Goal: Communication & Community: Participate in discussion

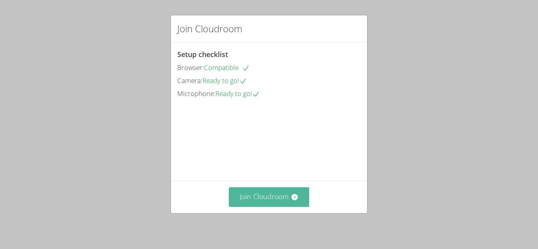
click at [300, 204] on button "Join Cloudroom" at bounding box center [269, 196] width 81 height 19
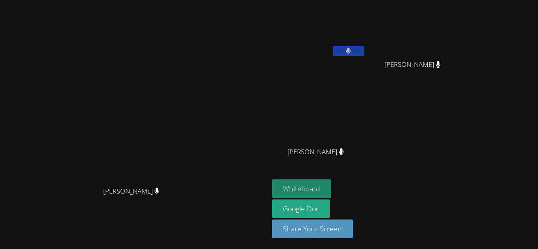
click at [331, 189] on button "Whiteboard" at bounding box center [301, 188] width 59 height 18
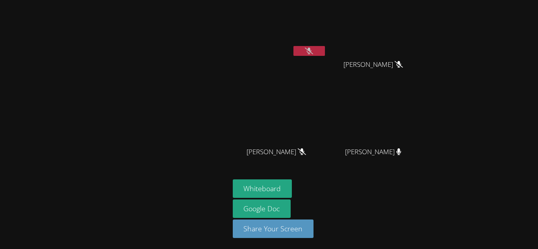
click at [310, 50] on icon at bounding box center [309, 51] width 8 height 7
click at [305, 147] on span "[PERSON_NAME]" at bounding box center [275, 151] width 59 height 11
click at [305, 148] on icon at bounding box center [302, 151] width 8 height 7
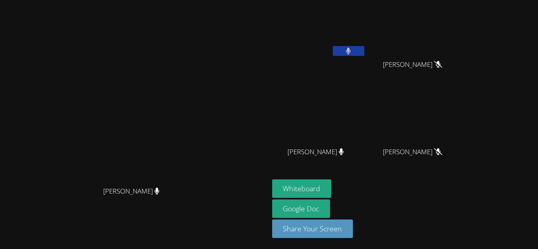
click at [364, 54] on button at bounding box center [348, 51] width 31 height 10
click at [366, 40] on video at bounding box center [319, 29] width 94 height 53
click at [364, 48] on button at bounding box center [348, 51] width 31 height 10
click at [141, 98] on video at bounding box center [134, 109] width 118 height 148
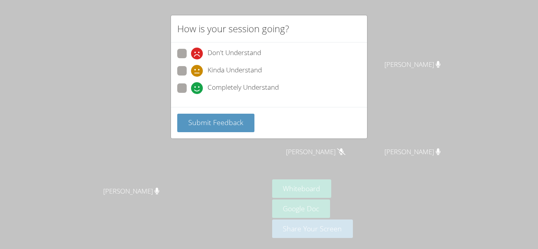
click at [227, 89] on span "Completely Understand" at bounding box center [242, 88] width 71 height 12
click at [198, 89] on input "Completely Understand" at bounding box center [194, 86] width 7 height 7
radio input "true"
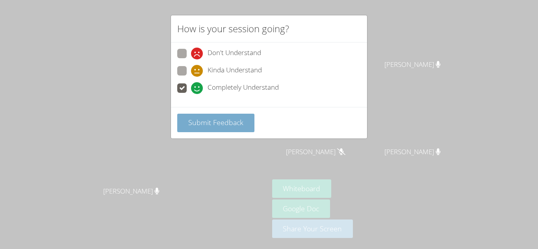
click at [242, 129] on button "Submit Feedback" at bounding box center [215, 123] width 77 height 18
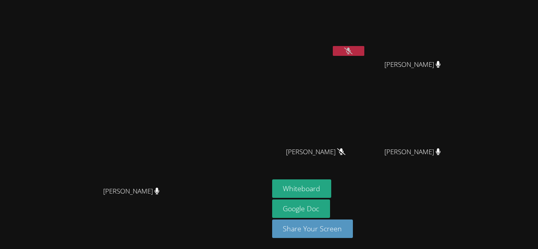
click at [364, 50] on button at bounding box center [348, 51] width 31 height 10
